Goal: Task Accomplishment & Management: Use online tool/utility

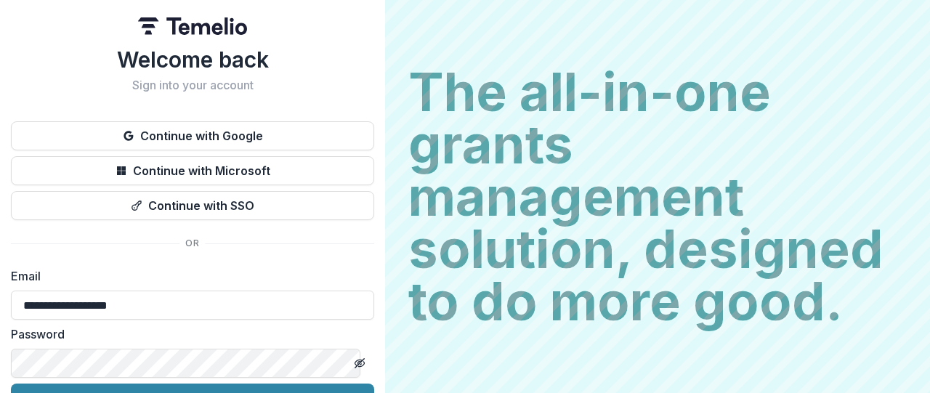
scroll to position [81, 0]
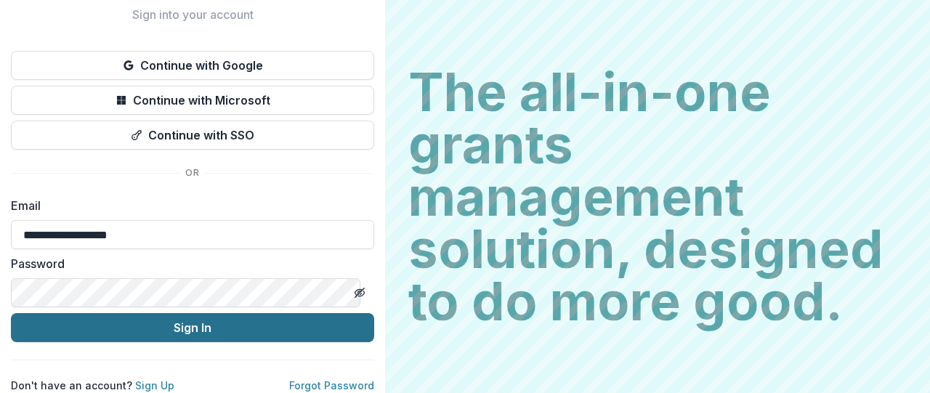
click at [212, 315] on button "Sign In" at bounding box center [192, 327] width 363 height 29
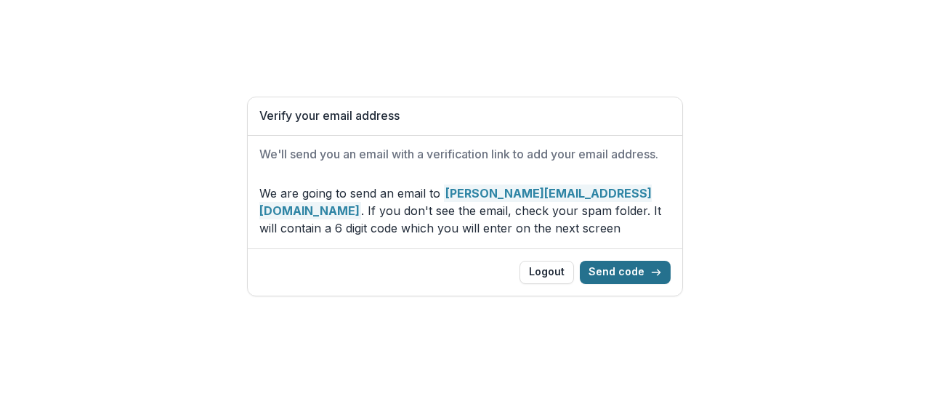
click at [624, 275] on button "Send code" at bounding box center [625, 272] width 91 height 23
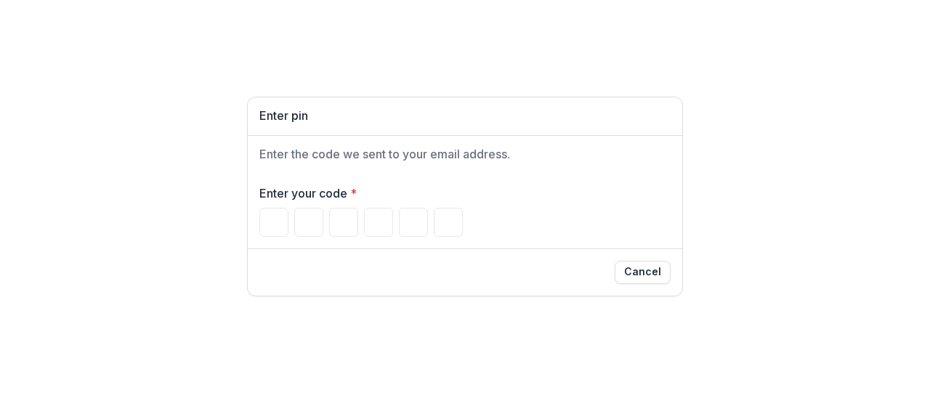
type input "*"
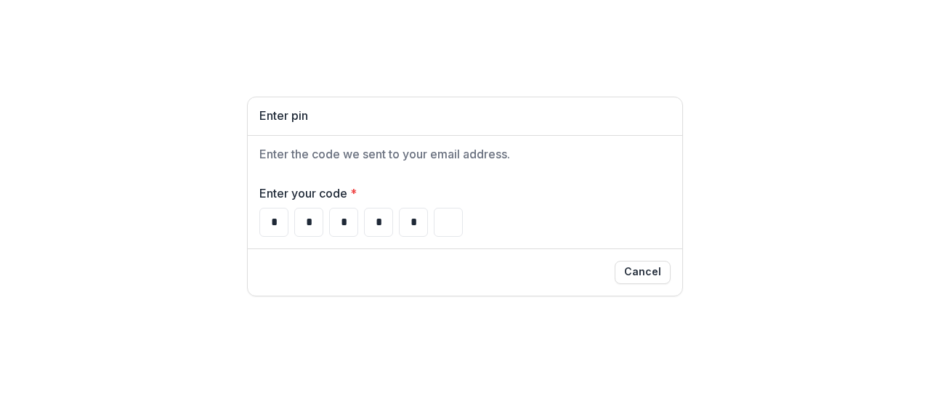
type input "*"
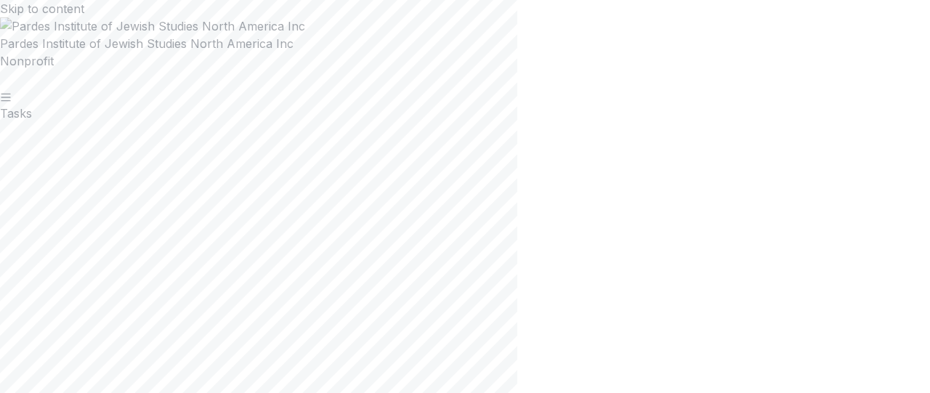
scroll to position [914, 0]
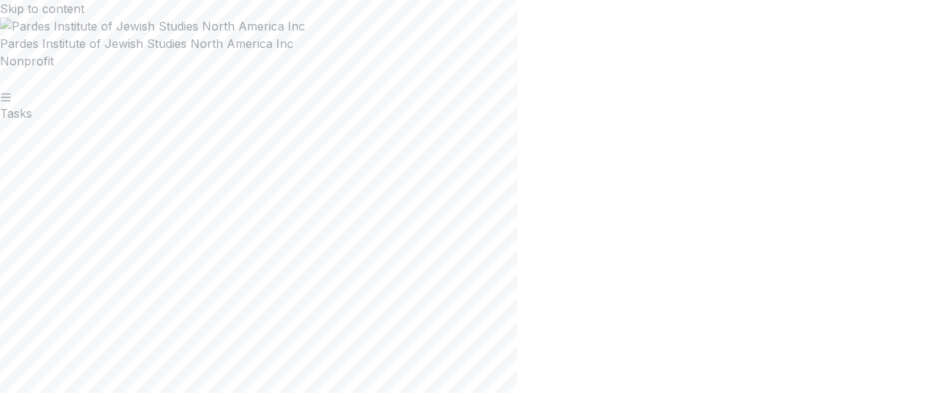
scroll to position [137, 0]
